Goal: Complete application form

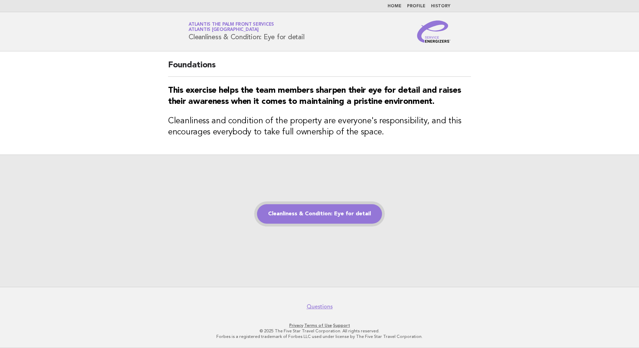
click at [332, 213] on link "Cleanliness & Condition: Eye for detail" at bounding box center [319, 213] width 125 height 19
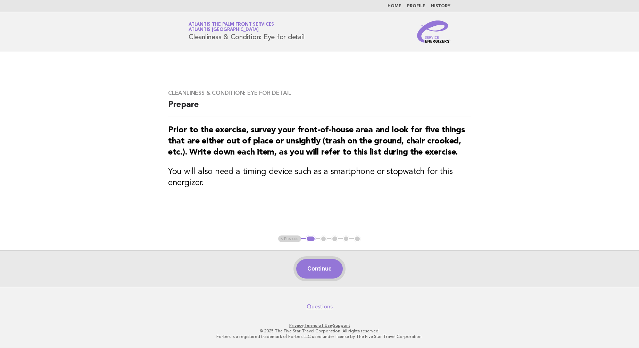
click at [320, 265] on button "Continue" at bounding box center [319, 268] width 46 height 19
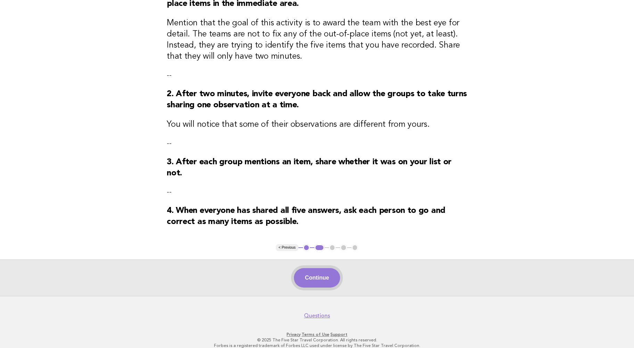
click at [313, 268] on button "Continue" at bounding box center [317, 277] width 46 height 19
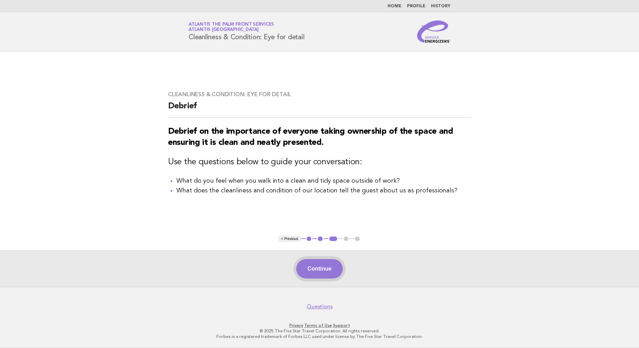
click at [317, 271] on button "Continue" at bounding box center [319, 268] width 46 height 19
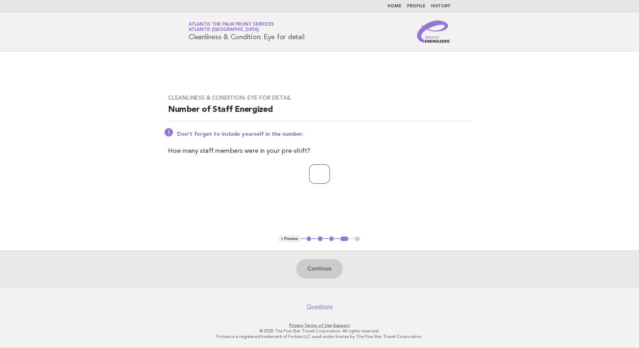
click at [318, 174] on input "number" at bounding box center [319, 173] width 21 height 19
type input "**"
click at [335, 265] on button "Continue" at bounding box center [319, 268] width 46 height 19
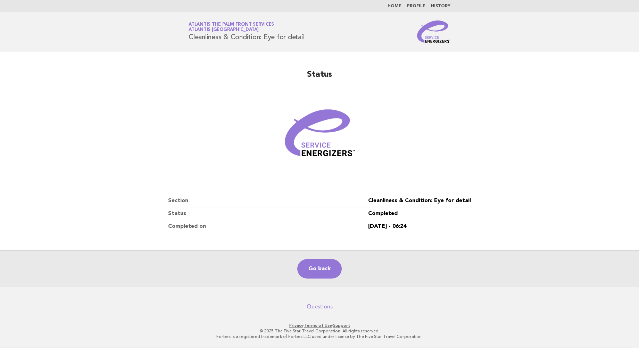
drag, startPoint x: 83, startPoint y: 35, endPoint x: 84, endPoint y: 12, distance: 22.9
click at [83, 35] on header "Service Energizers Atlantis The Palm Front Services Atlantis [GEOGRAPHIC_DATA] …" at bounding box center [319, 31] width 639 height 39
